Goal: Information Seeking & Learning: Learn about a topic

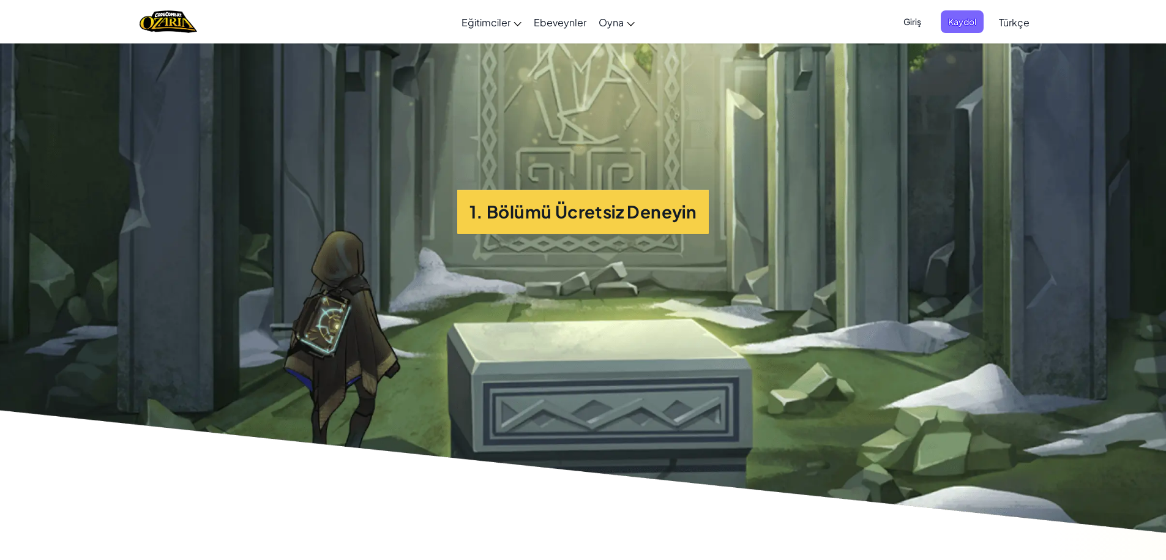
scroll to position [3182, 0]
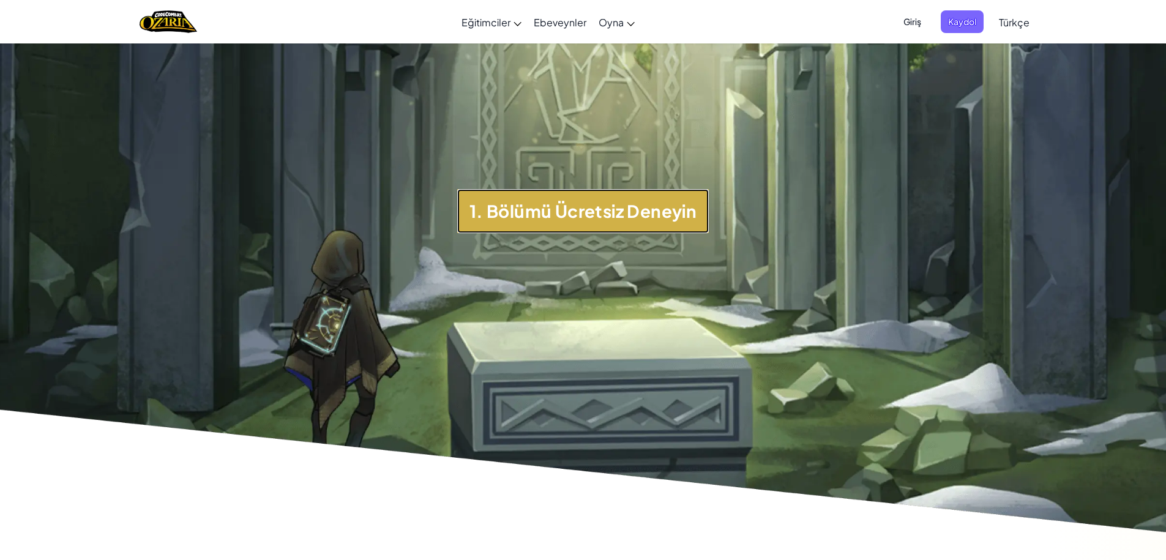
click at [558, 209] on button "1. Bölümü Ücretsiz Deneyin" at bounding box center [583, 211] width 252 height 44
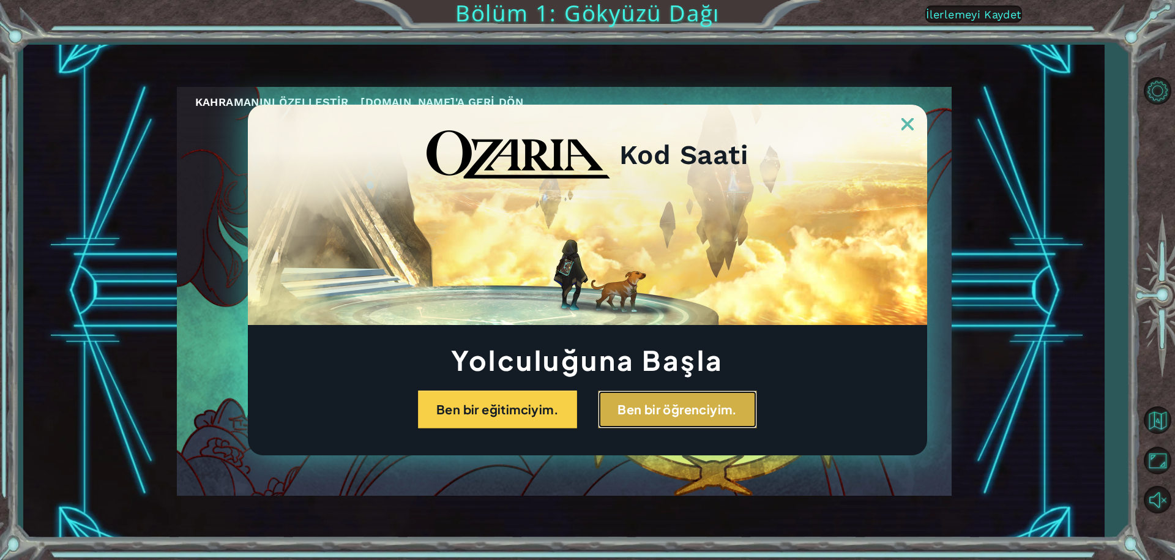
click at [619, 410] on button "Ben bir öğrenciyim." at bounding box center [677, 409] width 159 height 38
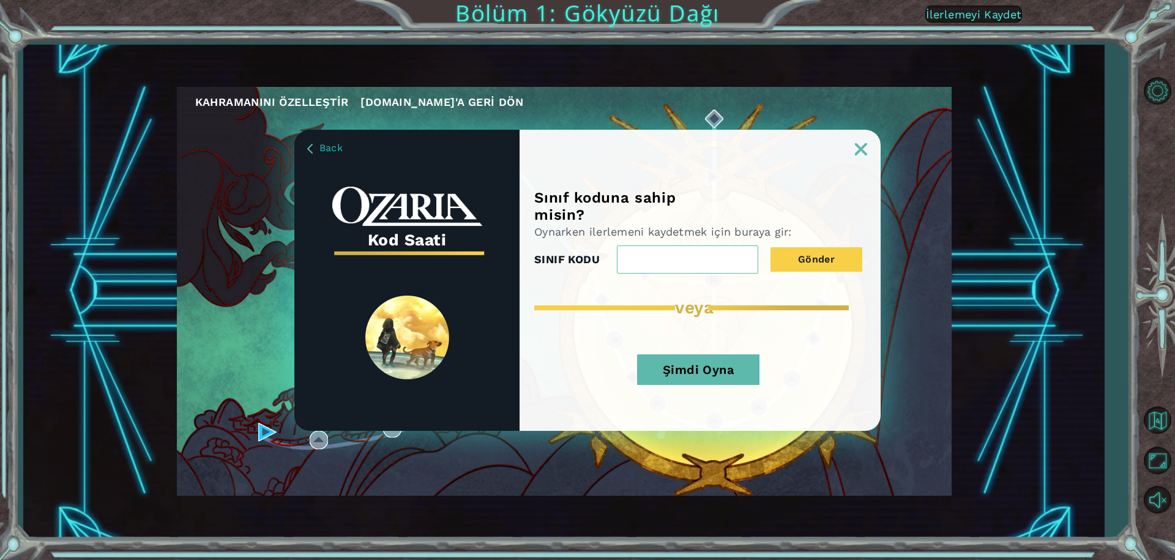
click at [859, 144] on img at bounding box center [861, 149] width 12 height 12
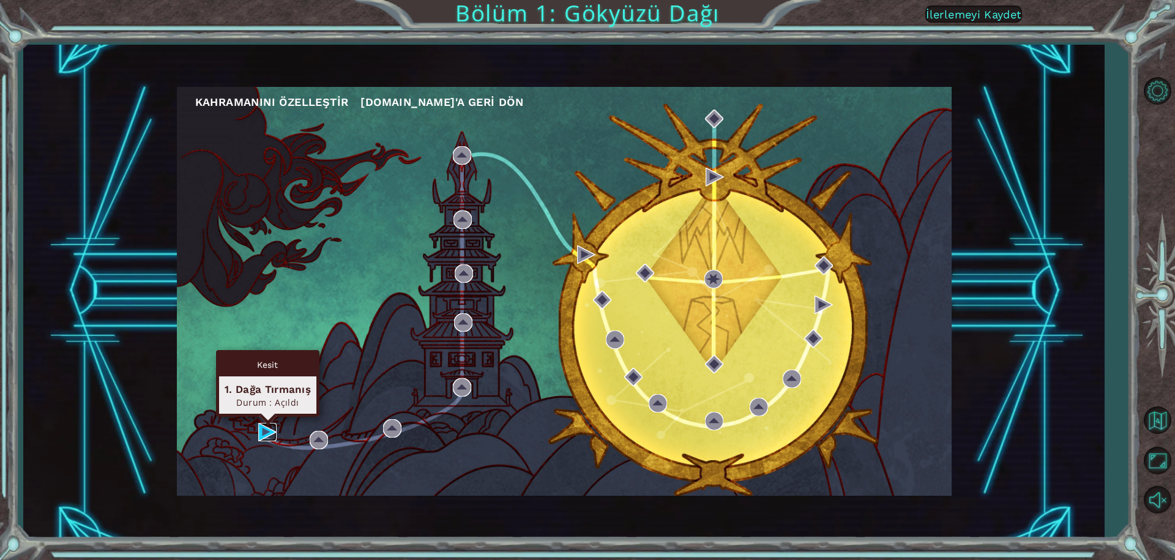
click at [267, 430] on img at bounding box center [267, 432] width 18 height 18
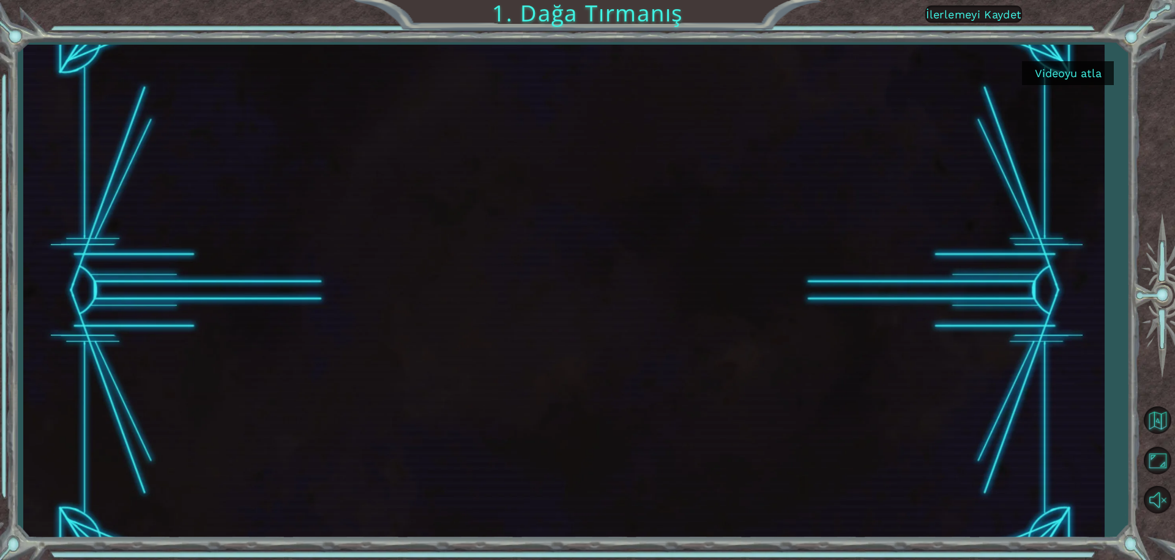
click at [1073, 71] on button "Videoyu atla" at bounding box center [1068, 73] width 92 height 24
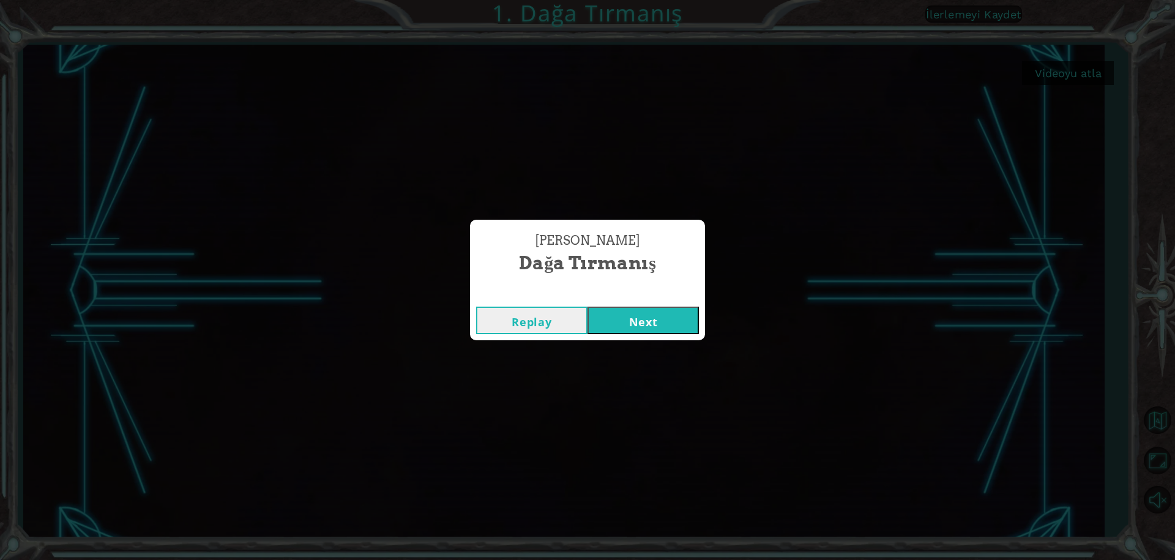
click at [659, 322] on button "Next" at bounding box center [642, 321] width 111 height 28
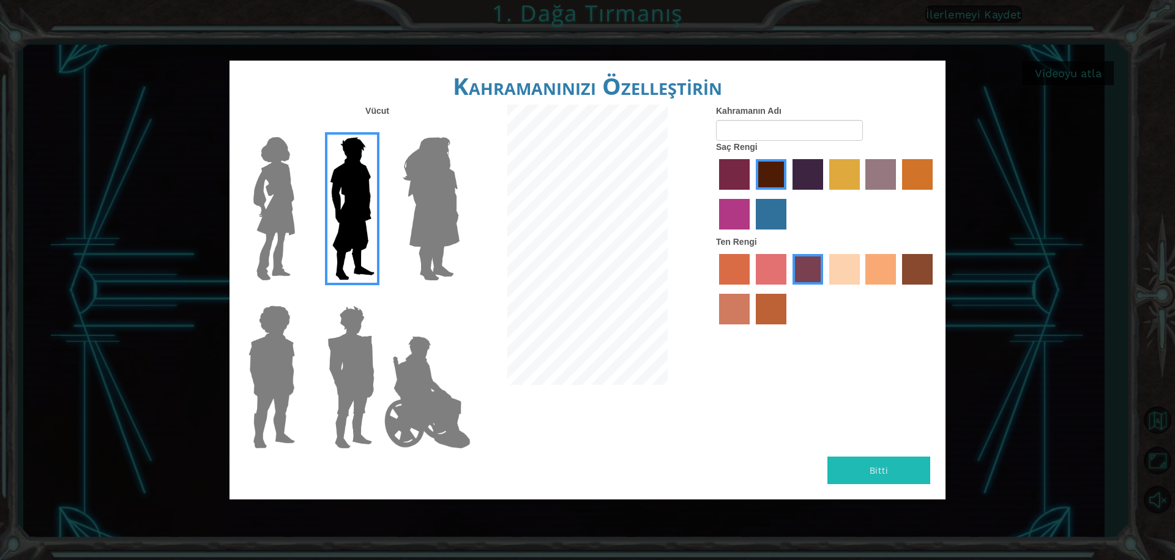
click at [405, 395] on img at bounding box center [427, 392] width 96 height 122
click at [459, 297] on input "Hero Jamie" at bounding box center [459, 297] width 0 height 0
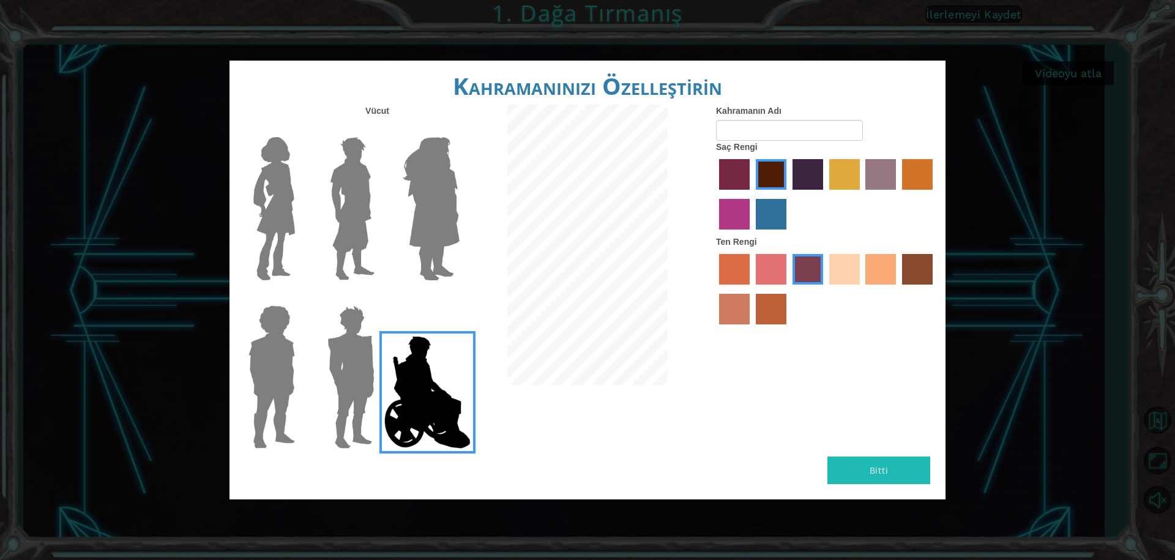
click at [367, 395] on img at bounding box center [350, 376] width 57 height 153
click at [379, 297] on input "Hero Garnet" at bounding box center [379, 297] width 0 height 0
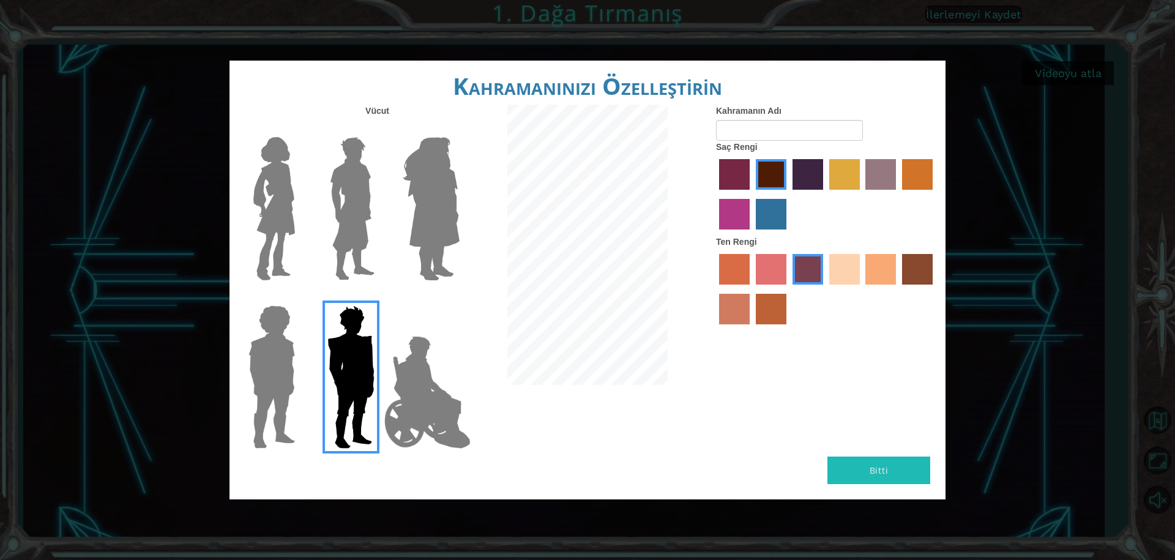
click at [289, 397] on img at bounding box center [272, 376] width 56 height 153
click at [300, 297] on input "Hero Steven" at bounding box center [300, 297] width 0 height 0
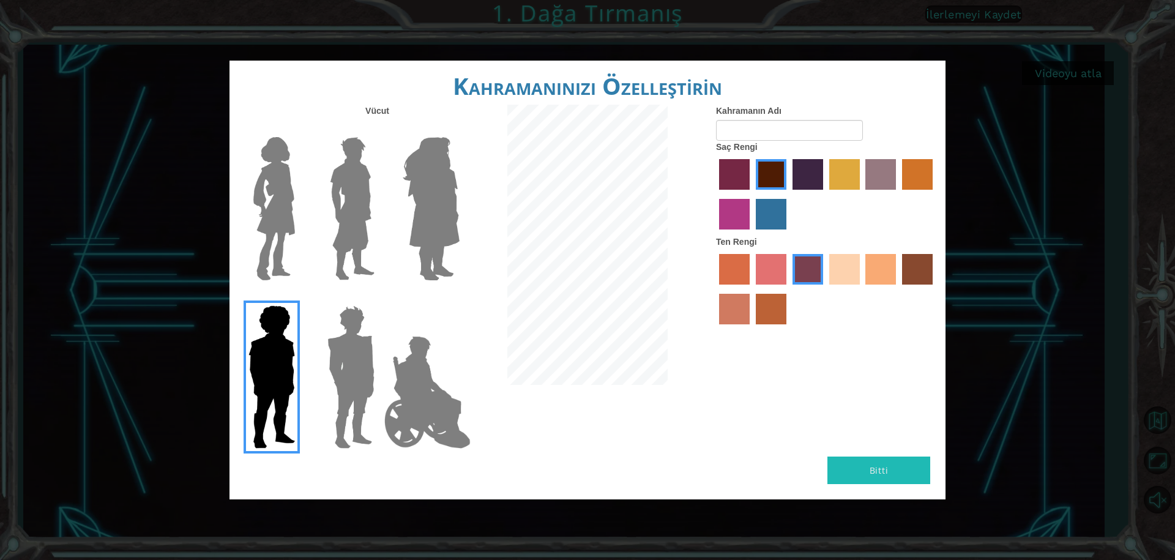
click at [410, 240] on img at bounding box center [431, 208] width 67 height 153
click at [459, 129] on input "Hero Amethyst" at bounding box center [459, 129] width 0 height 0
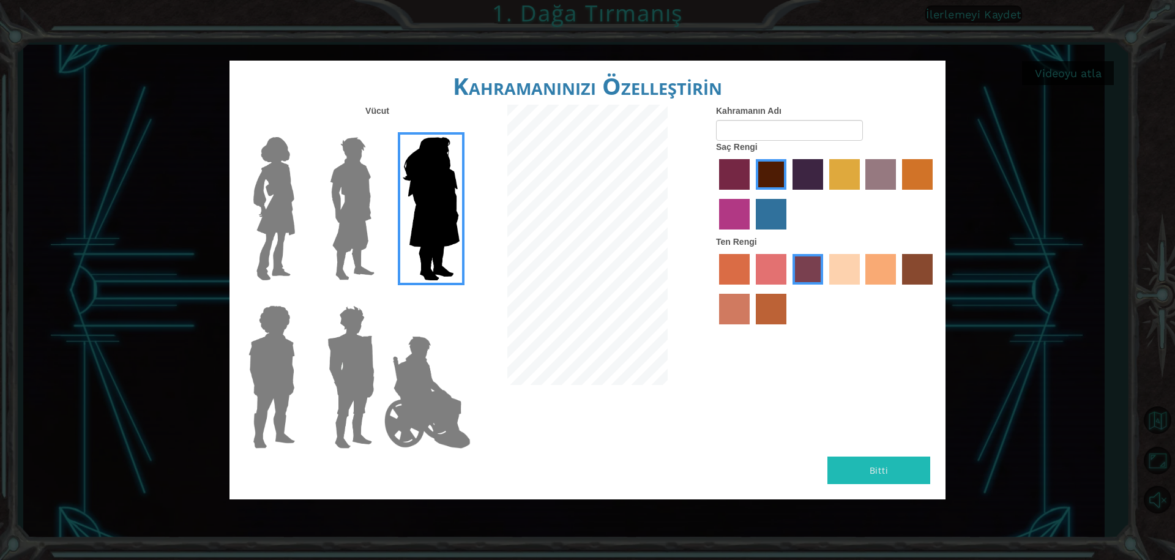
click at [384, 238] on div at bounding box center [349, 204] width 80 height 168
click at [328, 238] on img at bounding box center [352, 208] width 54 height 153
click at [379, 129] on input "Hero Lars" at bounding box center [379, 129] width 0 height 0
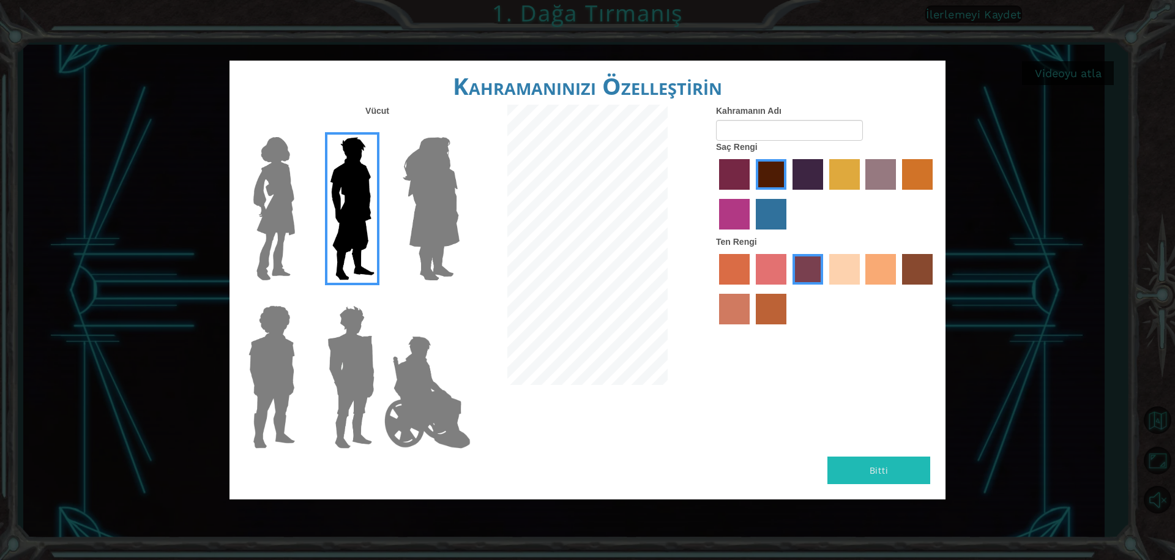
click at [293, 243] on img at bounding box center [273, 208] width 51 height 153
click at [300, 129] on input "Hero Connie" at bounding box center [300, 129] width 0 height 0
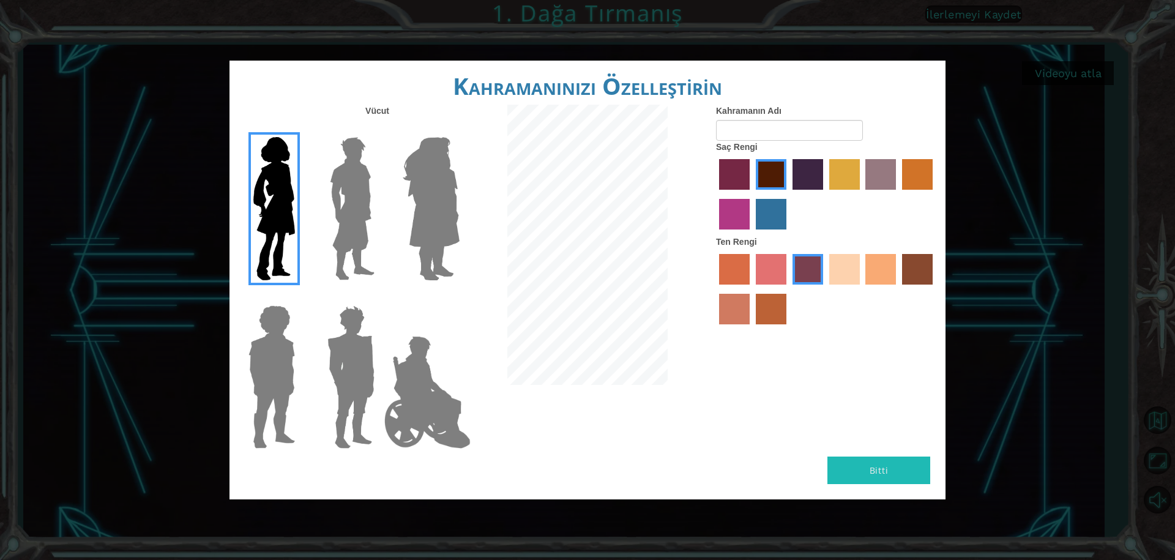
click at [846, 263] on label "sandy beach skin color" at bounding box center [844, 269] width 31 height 31
click at [825, 289] on input "sandy beach skin color" at bounding box center [825, 289] width 0 height 0
click at [813, 181] on label "hot purple hair color" at bounding box center [807, 174] width 31 height 31
click at [788, 194] on input "hot purple hair color" at bounding box center [788, 194] width 0 height 0
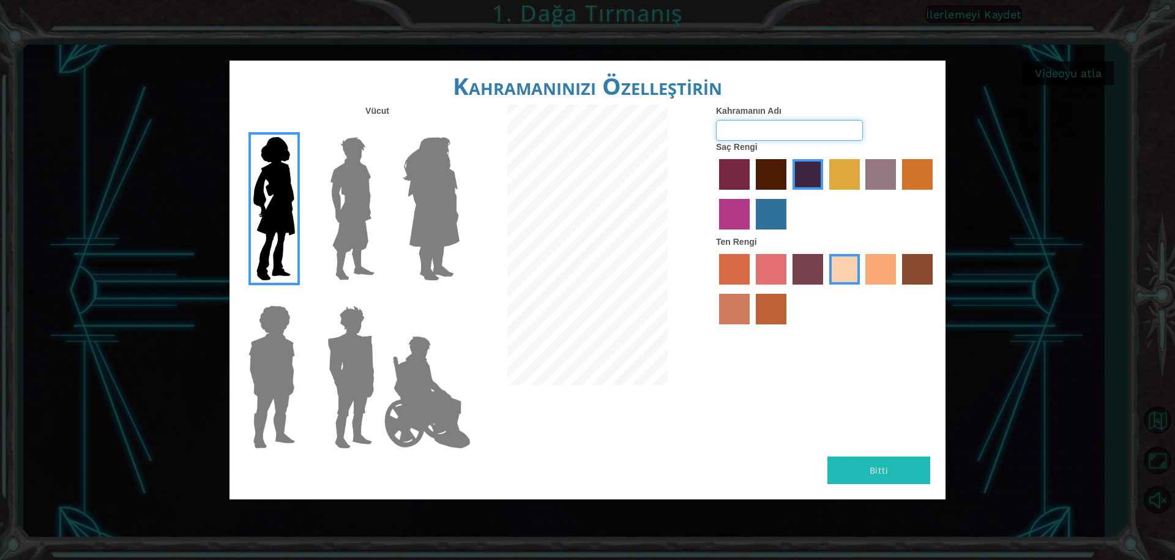
click at [775, 125] on input "Kahramanın Adı" at bounding box center [789, 130] width 147 height 21
type input "lyra"
click at [855, 471] on button "Bitti" at bounding box center [878, 471] width 103 height 28
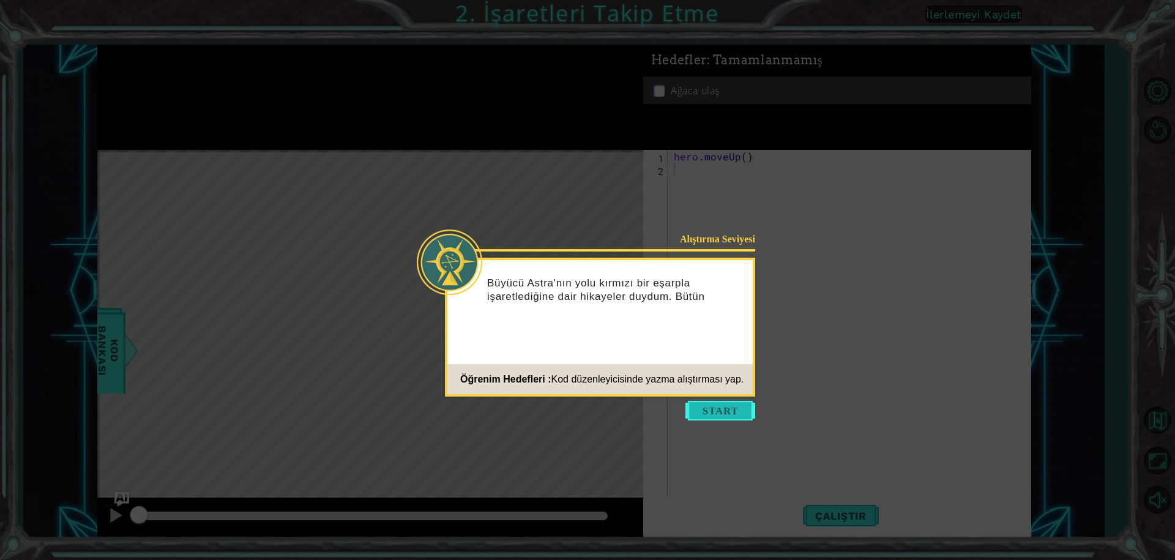
click at [717, 409] on button "Start" at bounding box center [720, 411] width 70 height 20
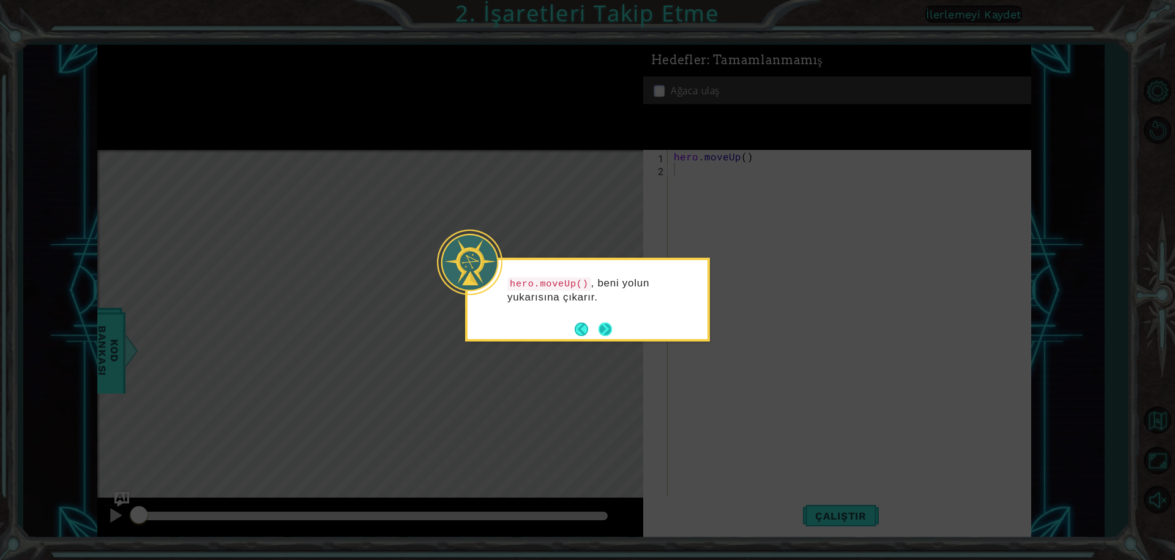
click at [609, 329] on button "Next" at bounding box center [604, 328] width 13 height 13
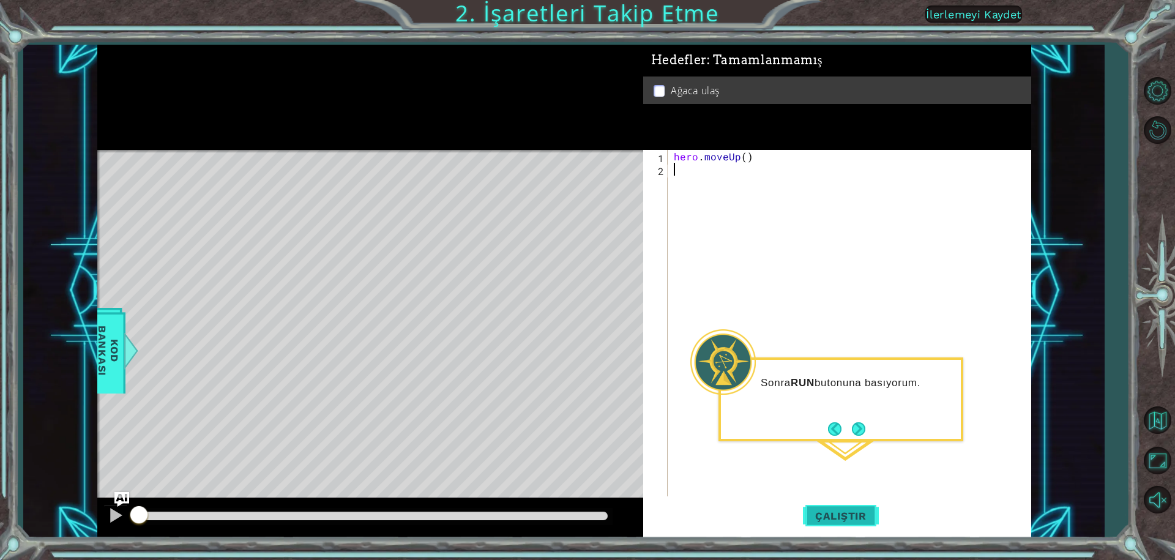
click at [841, 514] on span "Çalıştır" at bounding box center [841, 516] width 76 height 12
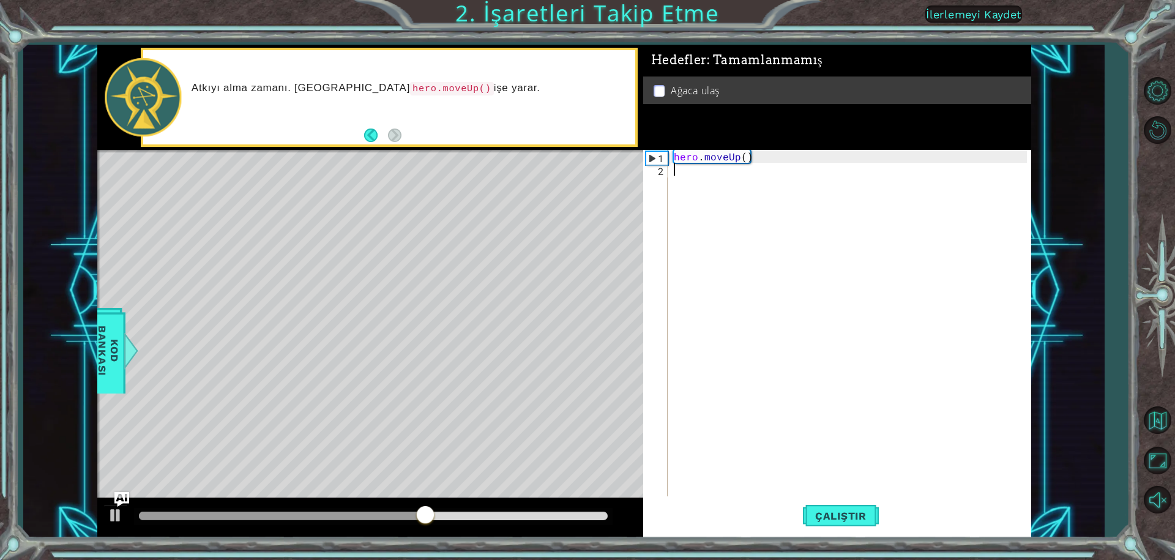
click at [753, 161] on div "hero . moveUp ( )" at bounding box center [852, 336] width 362 height 373
type textarea "hero.moveUp()"
drag, startPoint x: 753, startPoint y: 161, endPoint x: 673, endPoint y: 160, distance: 80.2
click at [673, 160] on div "hero . moveUp ( )" at bounding box center [852, 336] width 362 height 373
click at [682, 177] on div "hero . moveUp ( )" at bounding box center [852, 336] width 362 height 373
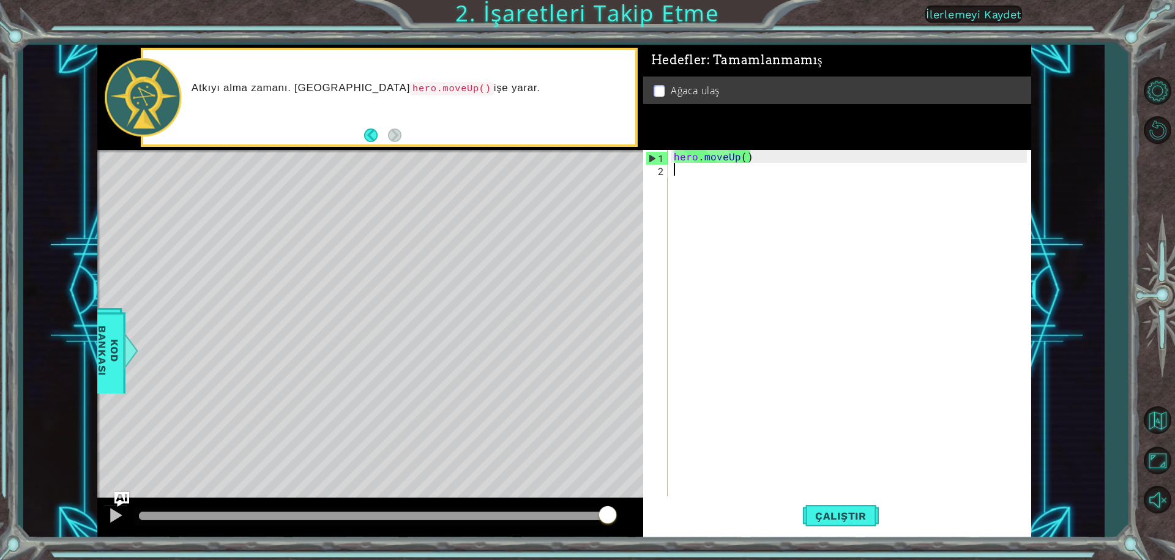
paste textarea "hero.moveUp()"
type textarea "hero.moveUp()"
click at [837, 511] on span "Çalıştır" at bounding box center [841, 516] width 76 height 12
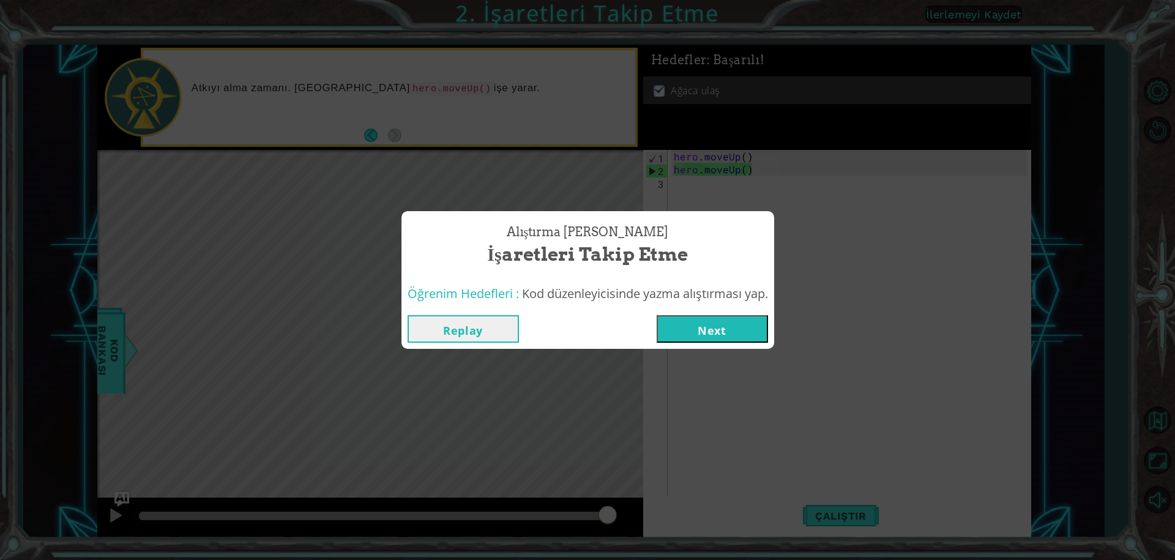
click at [741, 322] on button "Next" at bounding box center [712, 329] width 111 height 28
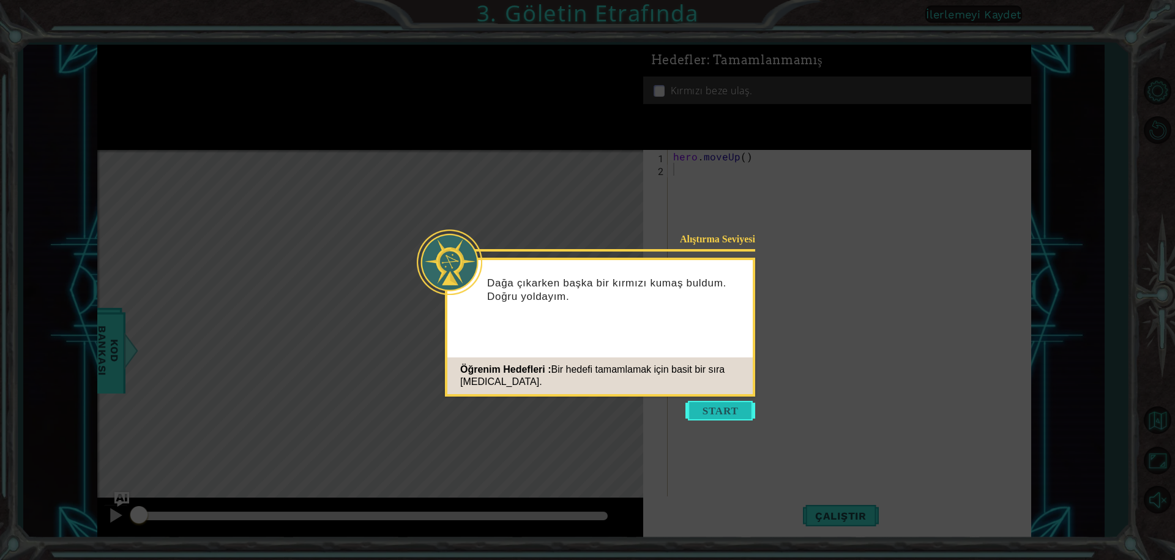
click at [722, 408] on button "Start" at bounding box center [720, 411] width 70 height 20
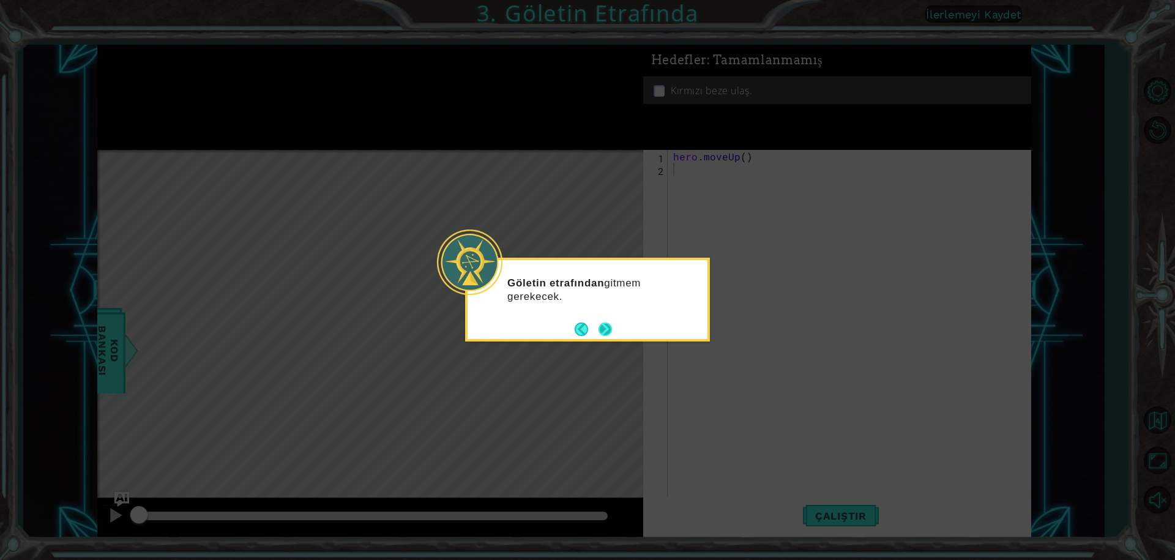
click at [608, 327] on button "Next" at bounding box center [604, 328] width 13 height 13
